Goal: Go to known website: Access a specific website the user already knows

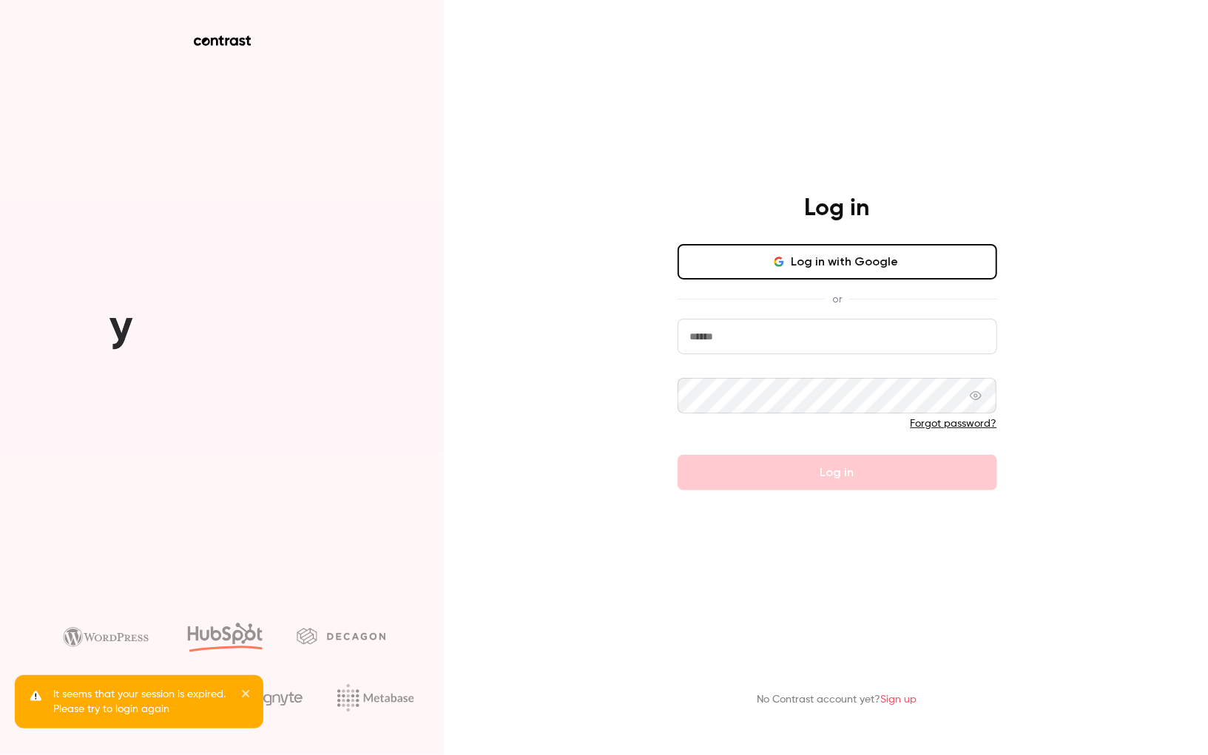
click at [863, 265] on button "Log in with Google" at bounding box center [836, 261] width 319 height 35
